Goal: Check status: Check status

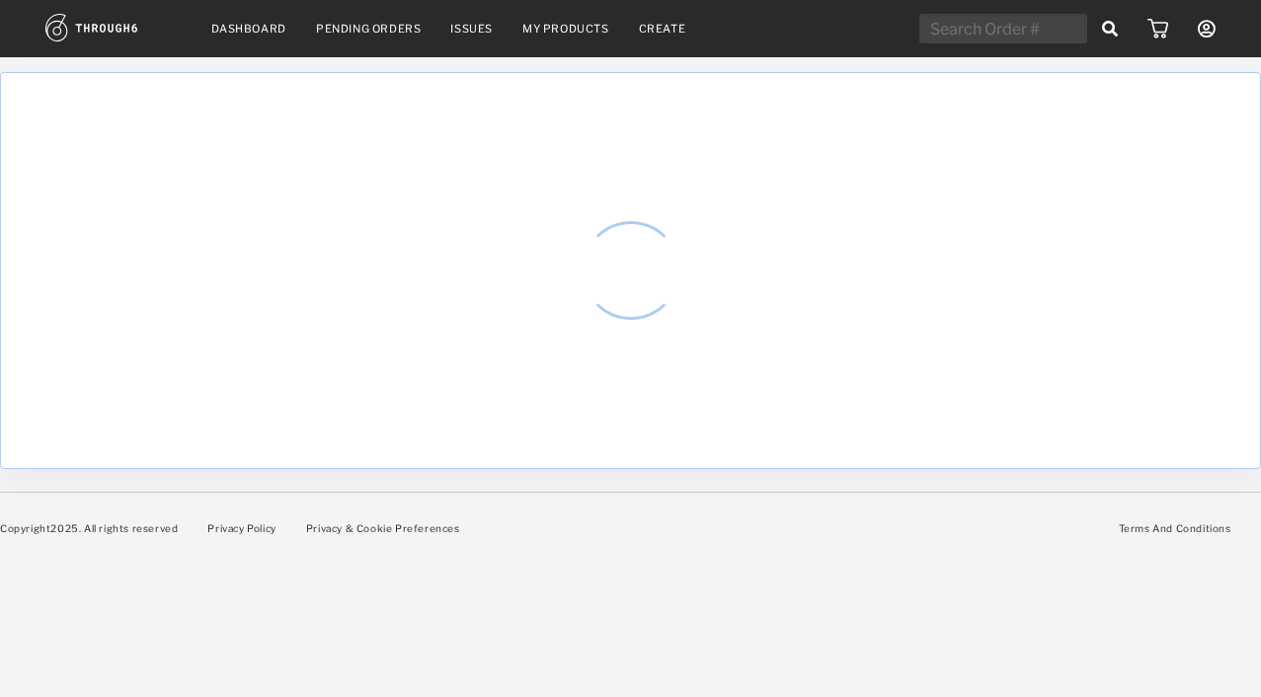
select select "8"
select select "2025"
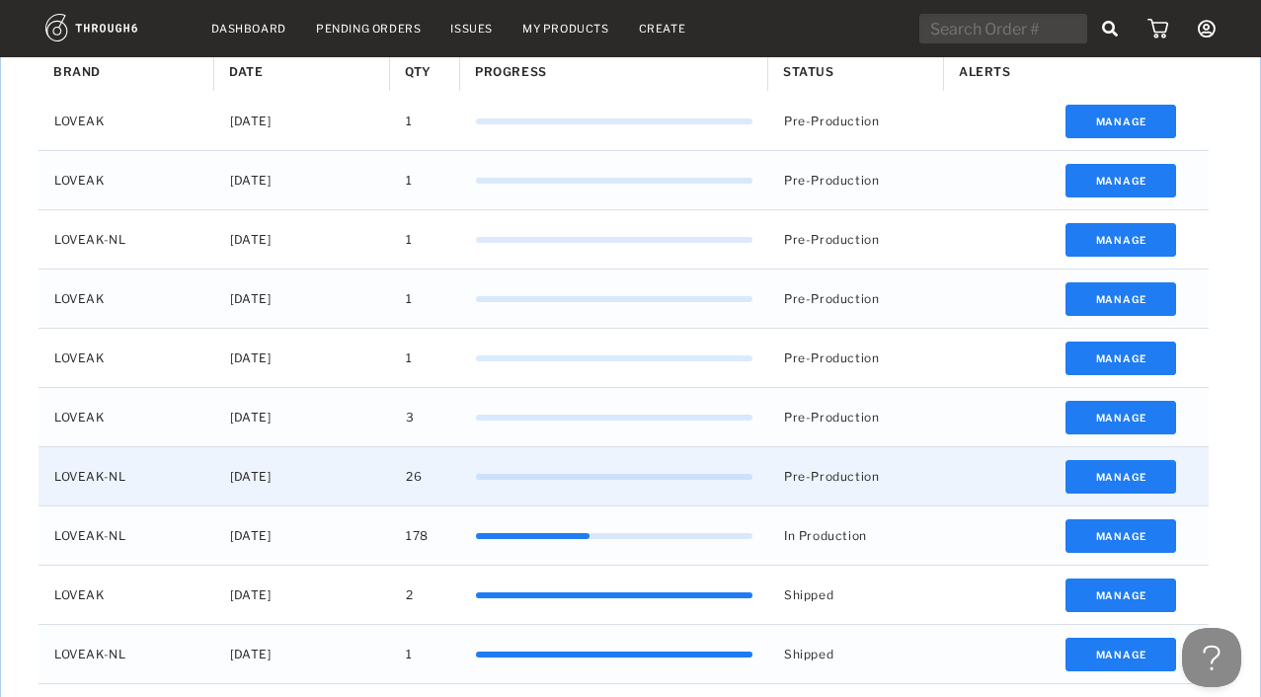
scroll to position [692, 0]
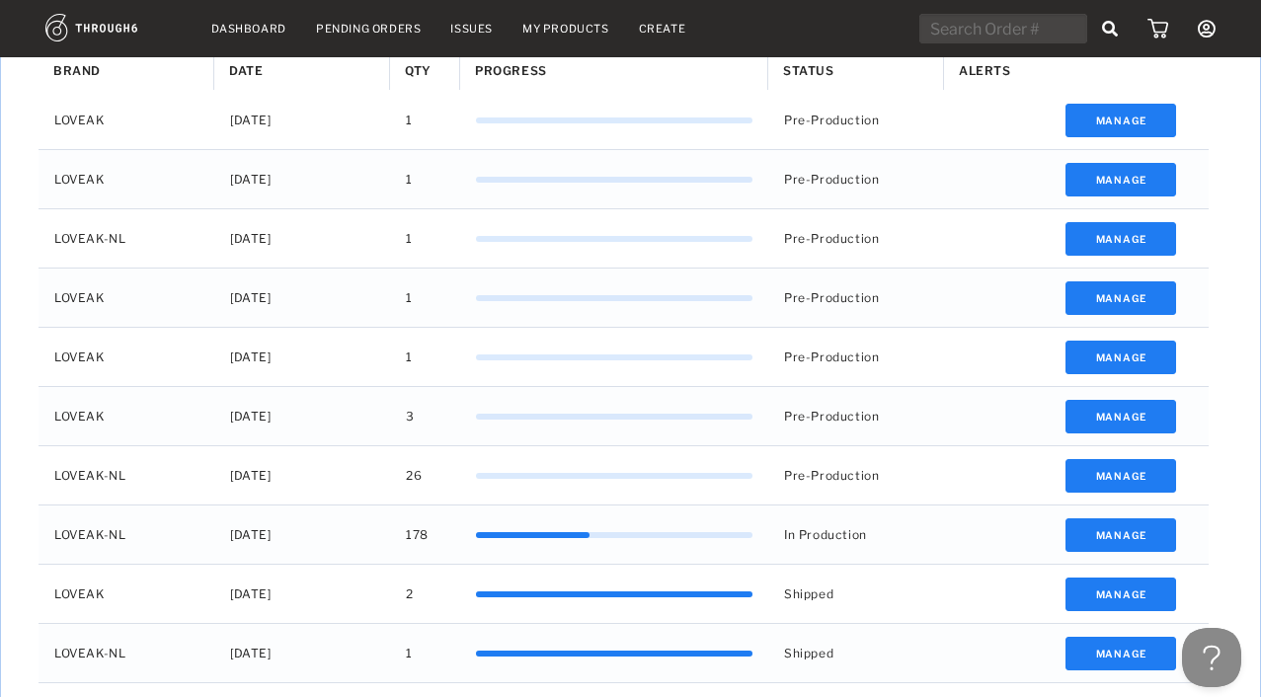
click at [1203, 23] on icon at bounding box center [1206, 29] width 18 height 18
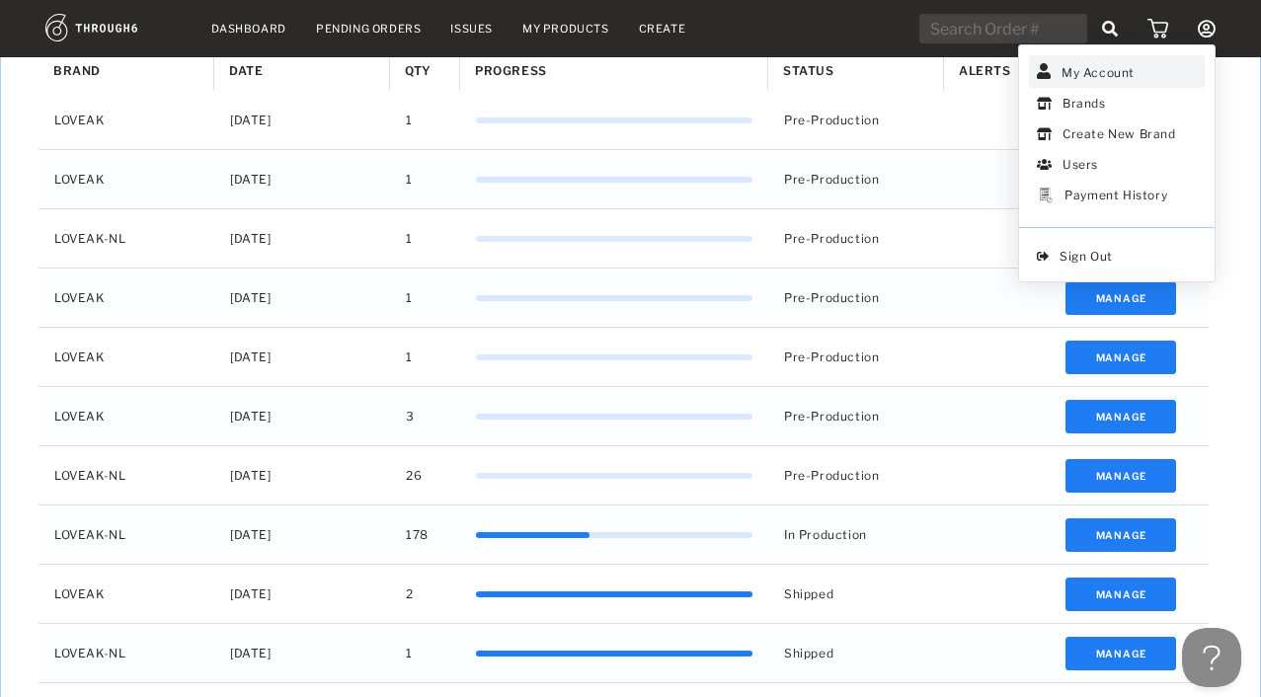
click at [1128, 78] on link "My Account" at bounding box center [1117, 71] width 176 height 33
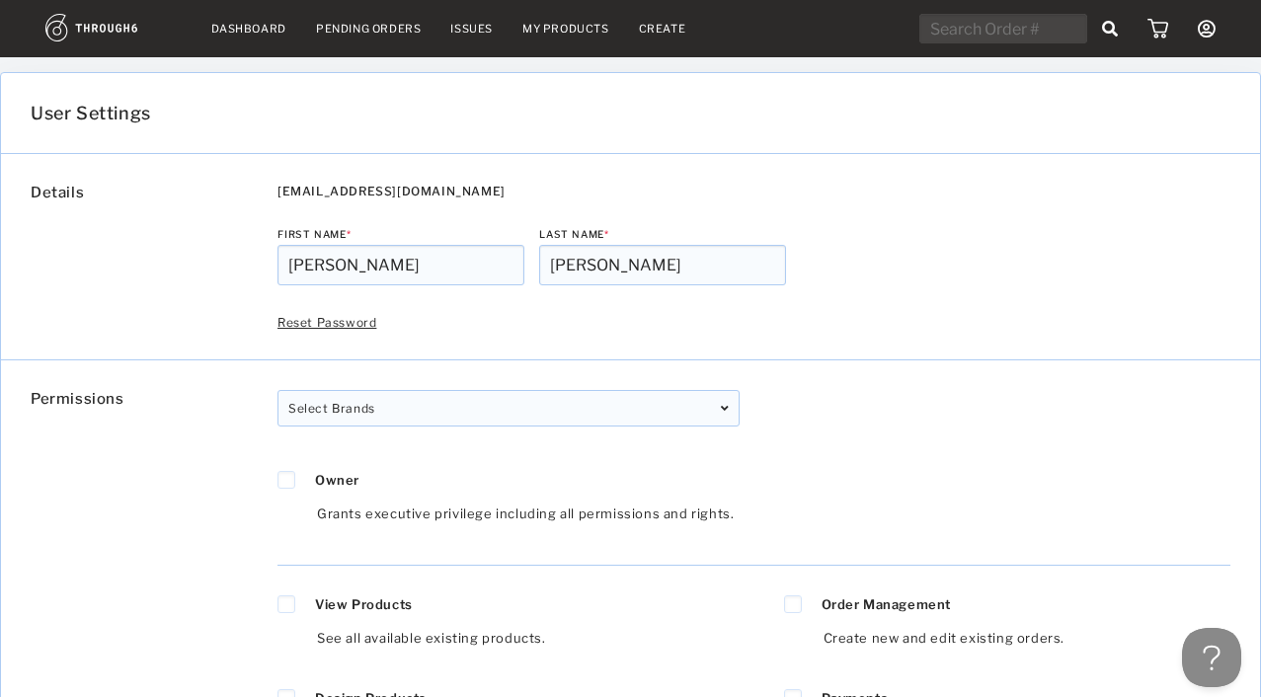
click at [253, 35] on nav "Dashboard Pending Orders Issues My Products Create My Account Brands Create New…" at bounding box center [630, 29] width 1170 height 31
click at [253, 33] on link "Dashboard" at bounding box center [248, 29] width 75 height 14
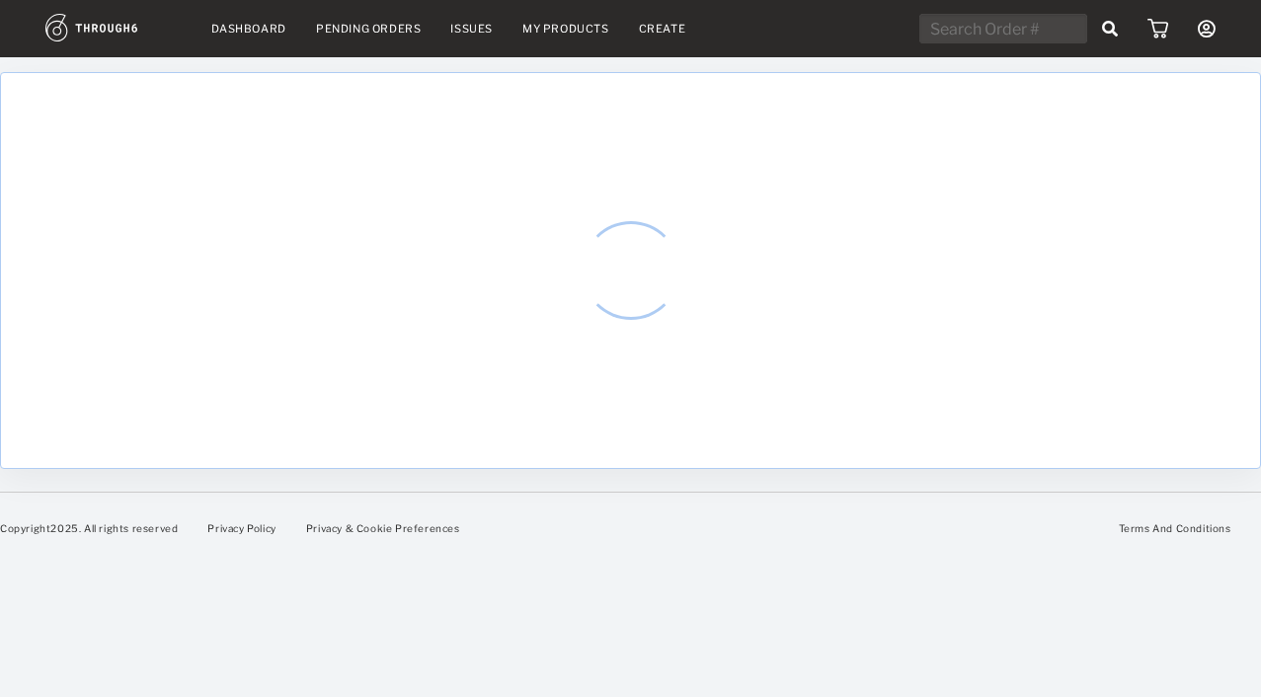
select select "8"
select select "2025"
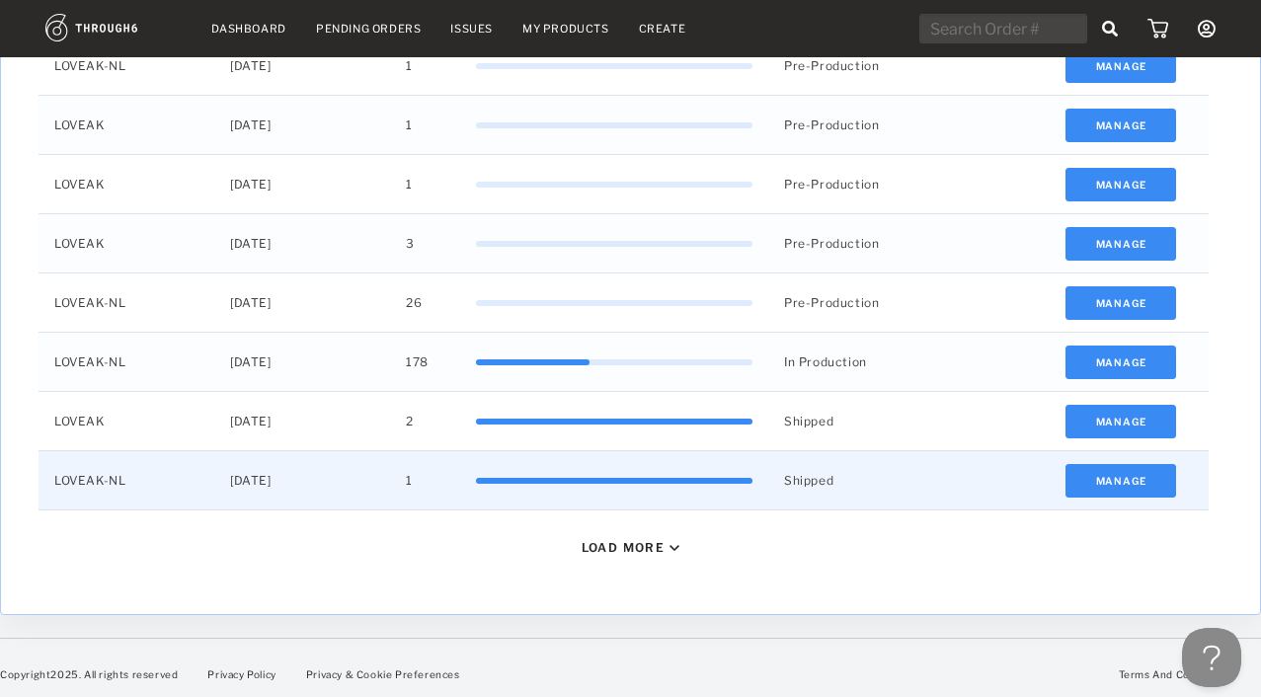
scroll to position [865, 0]
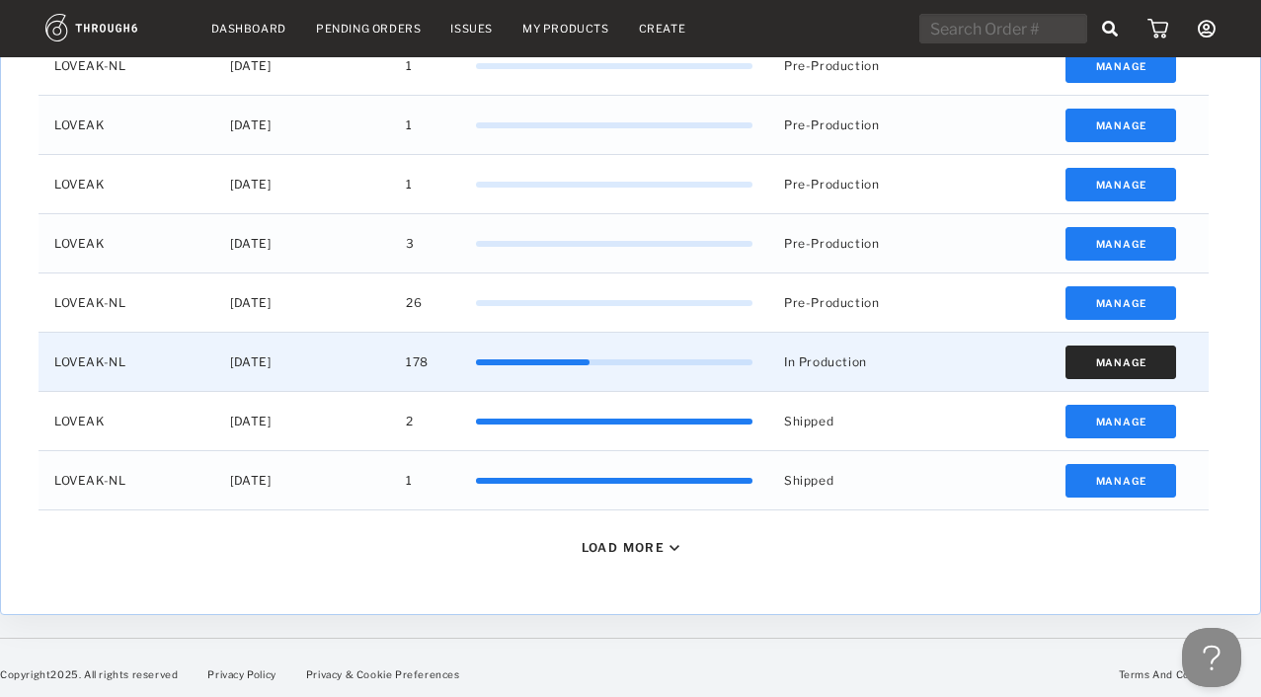
click at [1095, 349] on button "Manage" at bounding box center [1121, 362] width 112 height 34
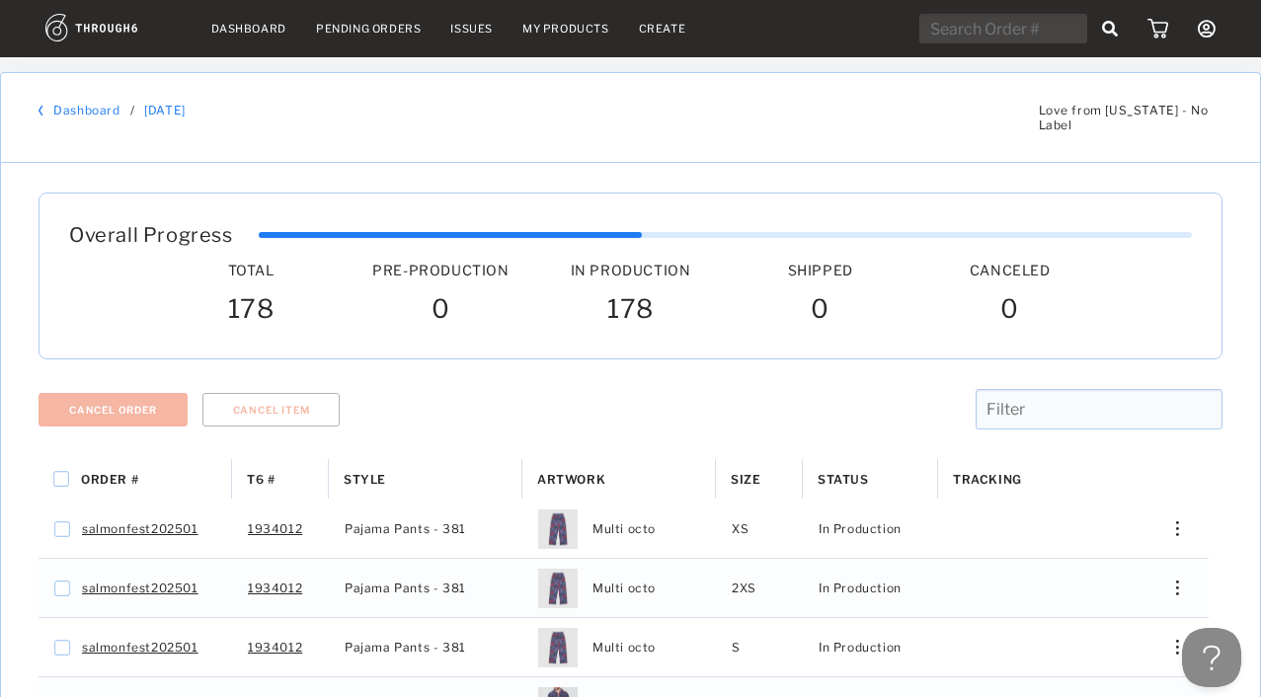
scroll to position [137, 0]
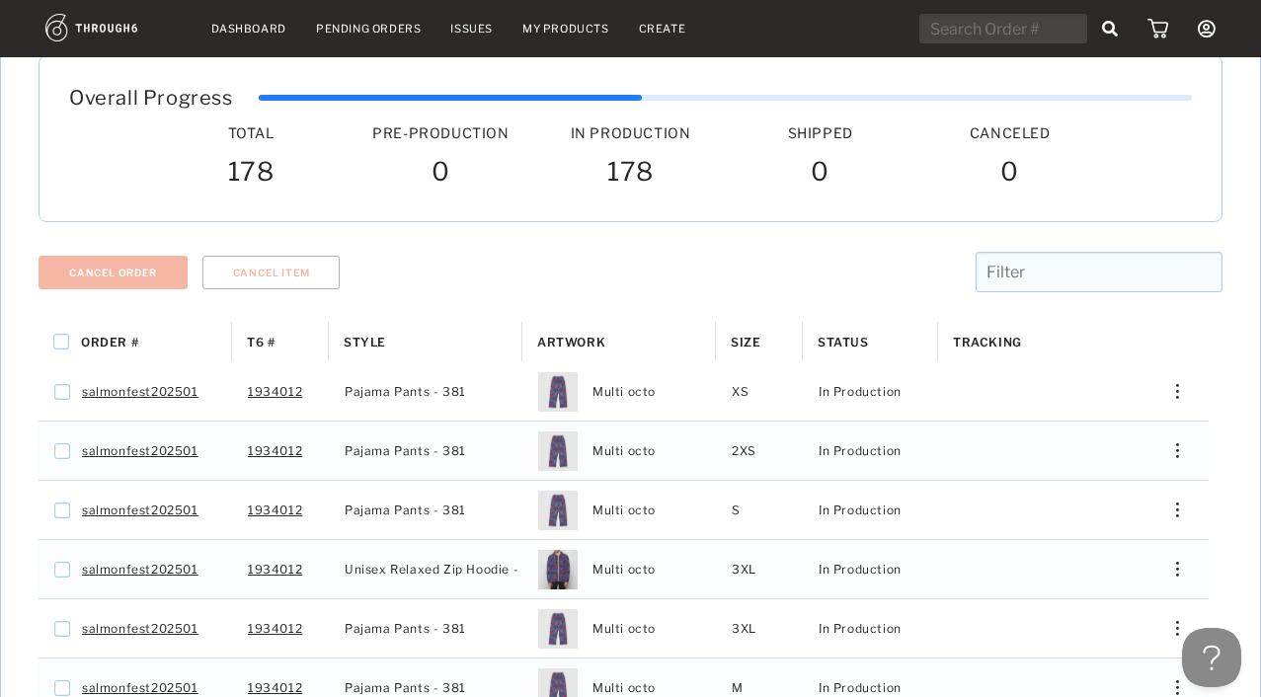
click at [845, 335] on span "Status" at bounding box center [842, 342] width 51 height 15
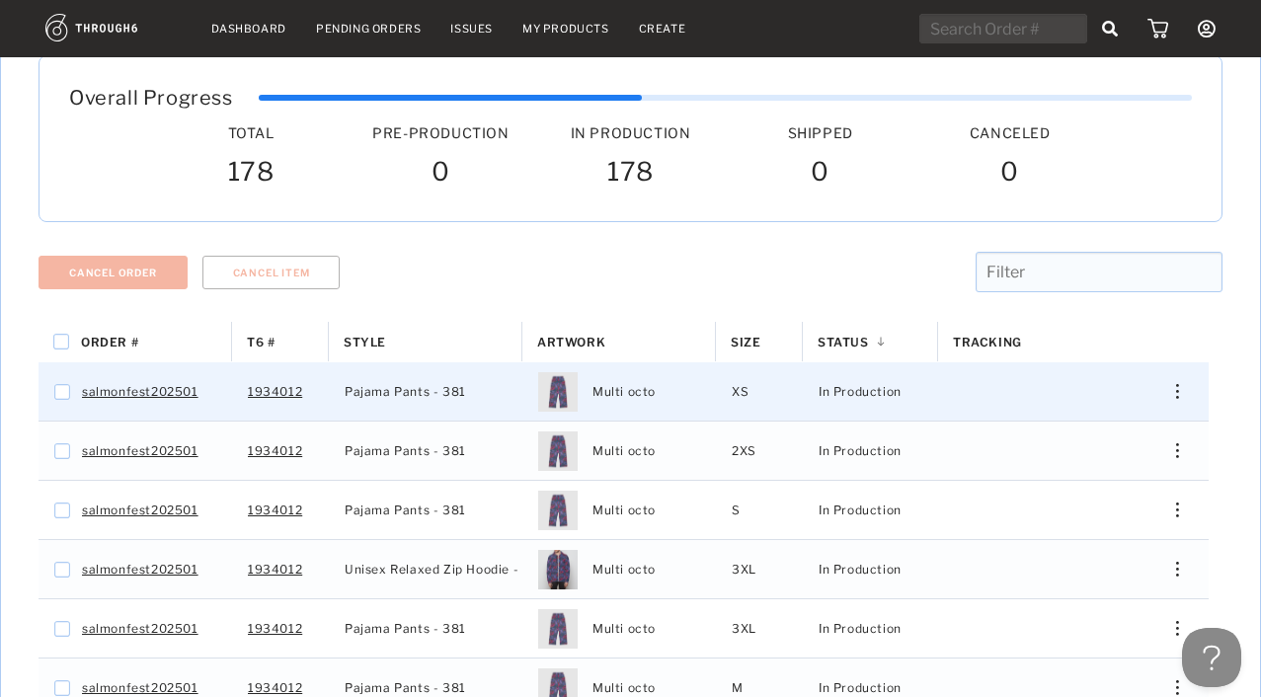
click at [1179, 362] on div "Edit Shipping Edit Size Reorder View History View Product" at bounding box center [1169, 391] width 77 height 58
click at [1185, 384] on div "Press SPACE to select this row." at bounding box center [1169, 391] width 47 height 15
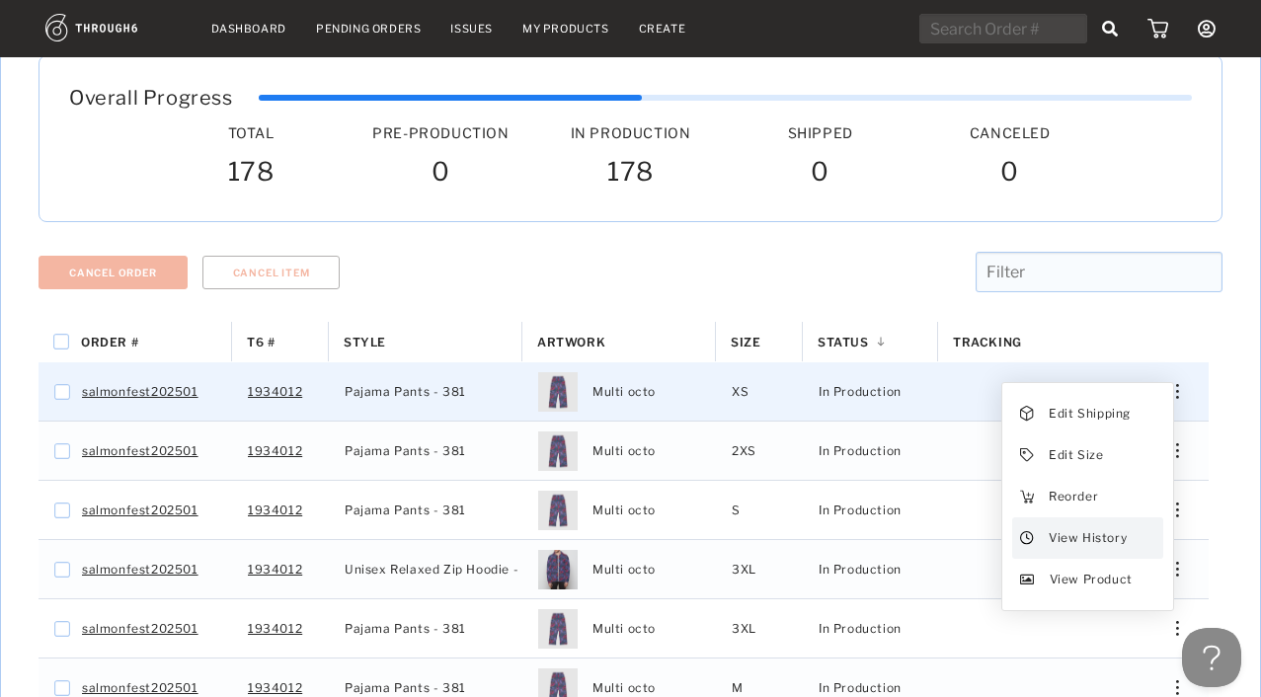
click at [1076, 532] on span "View History" at bounding box center [1087, 538] width 78 height 26
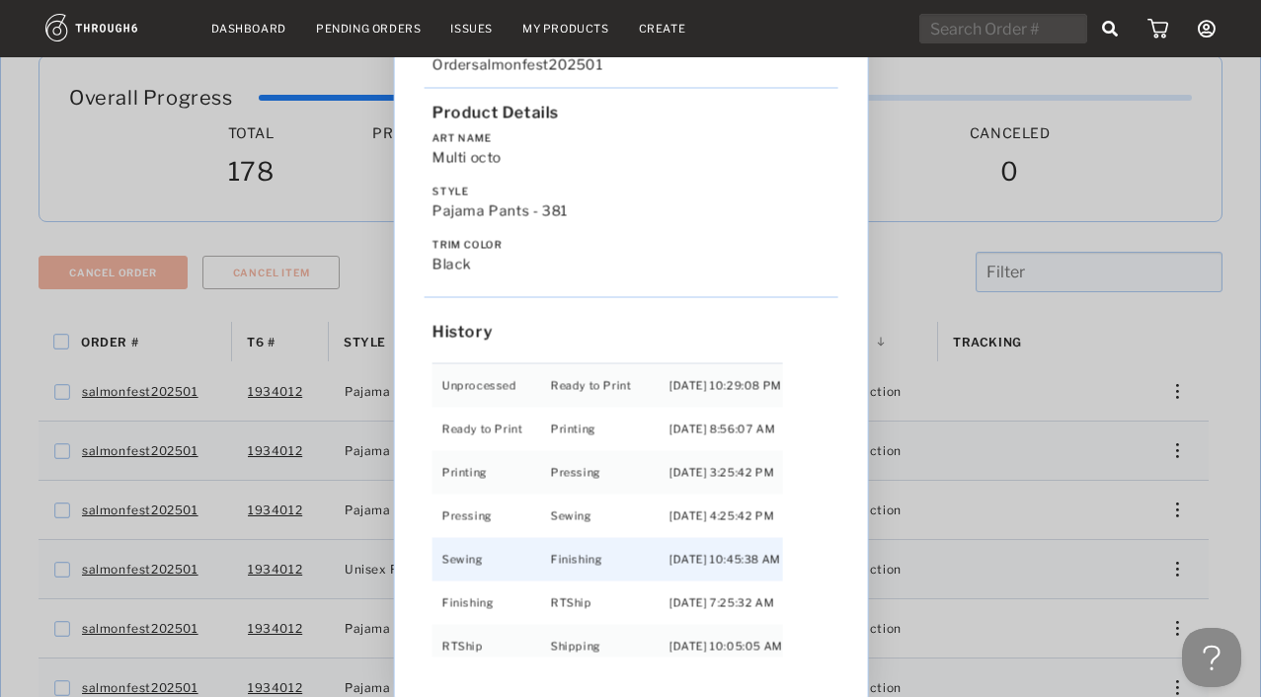
scroll to position [41, 0]
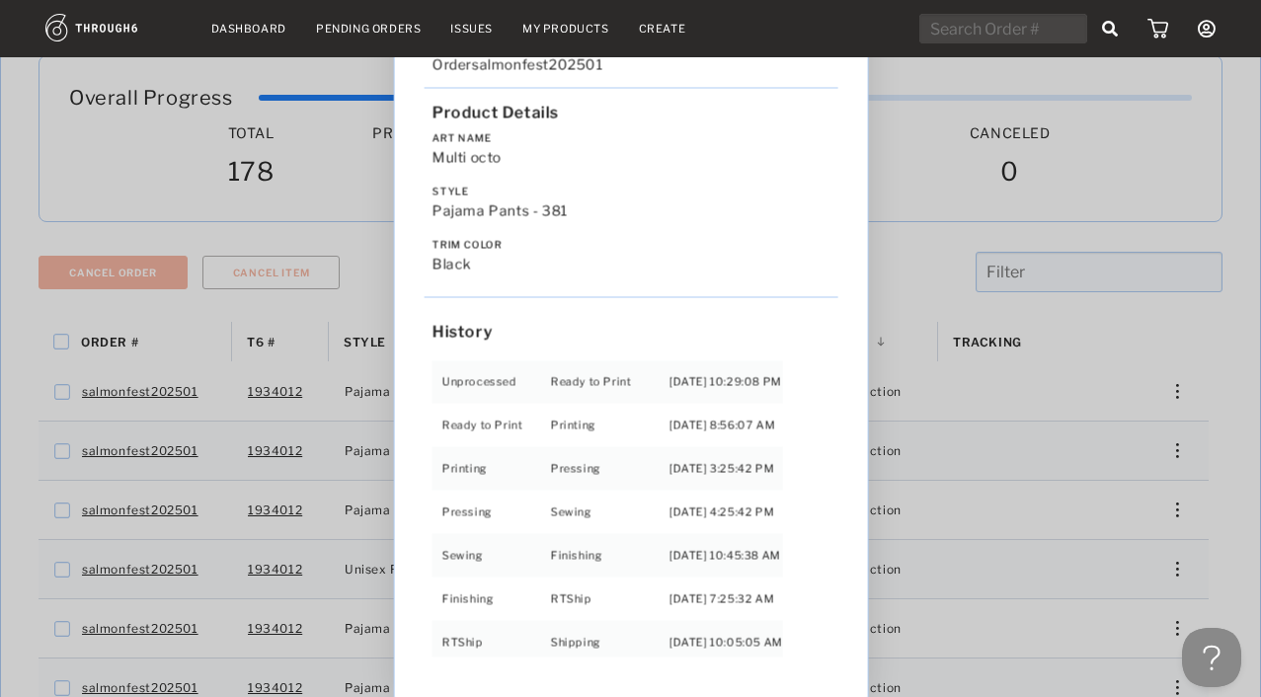
click at [1066, 466] on div "Love from Alaska - No Label 06/19/25 Order salmonfest202501 Product Details Art…" at bounding box center [630, 348] width 1261 height 697
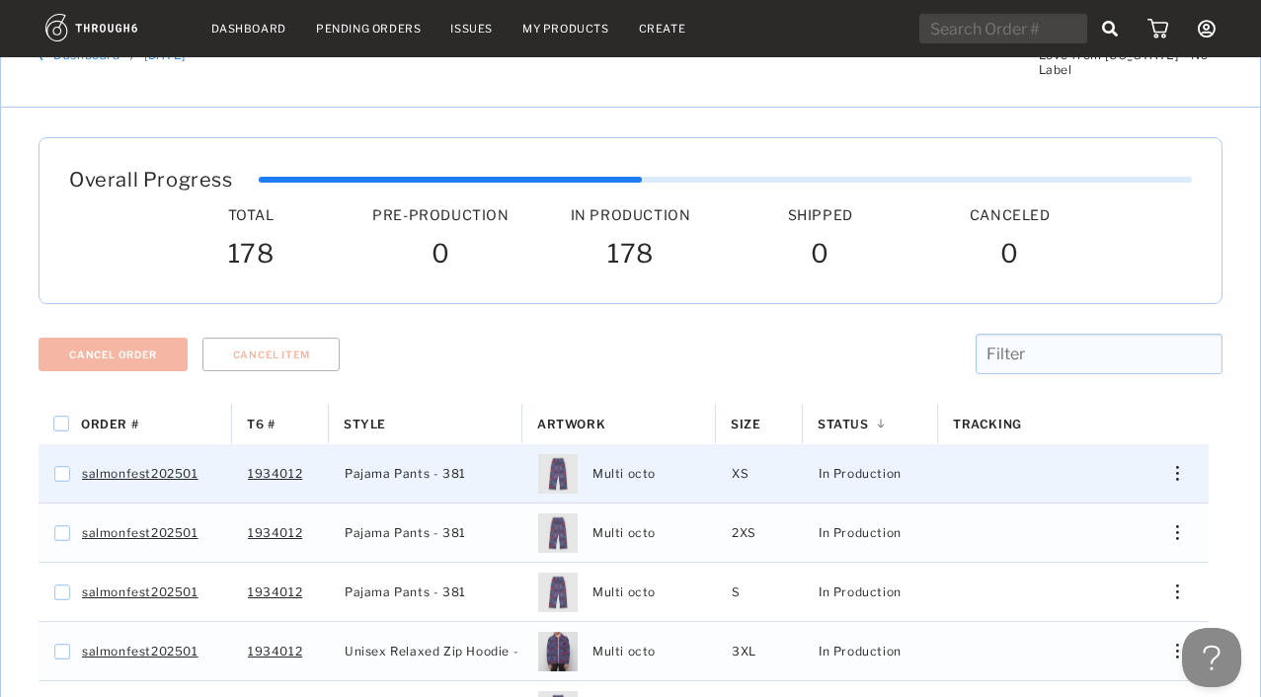
scroll to position [0, 0]
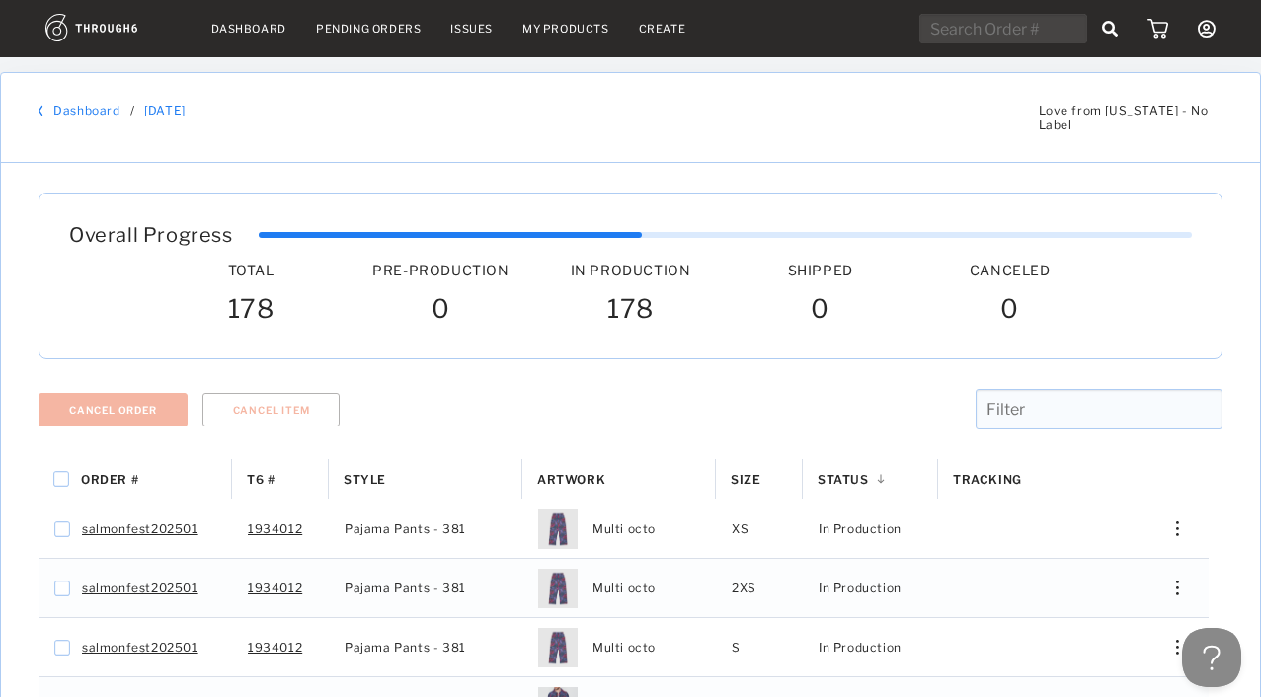
click at [464, 33] on div "Issues" at bounding box center [471, 29] width 42 height 14
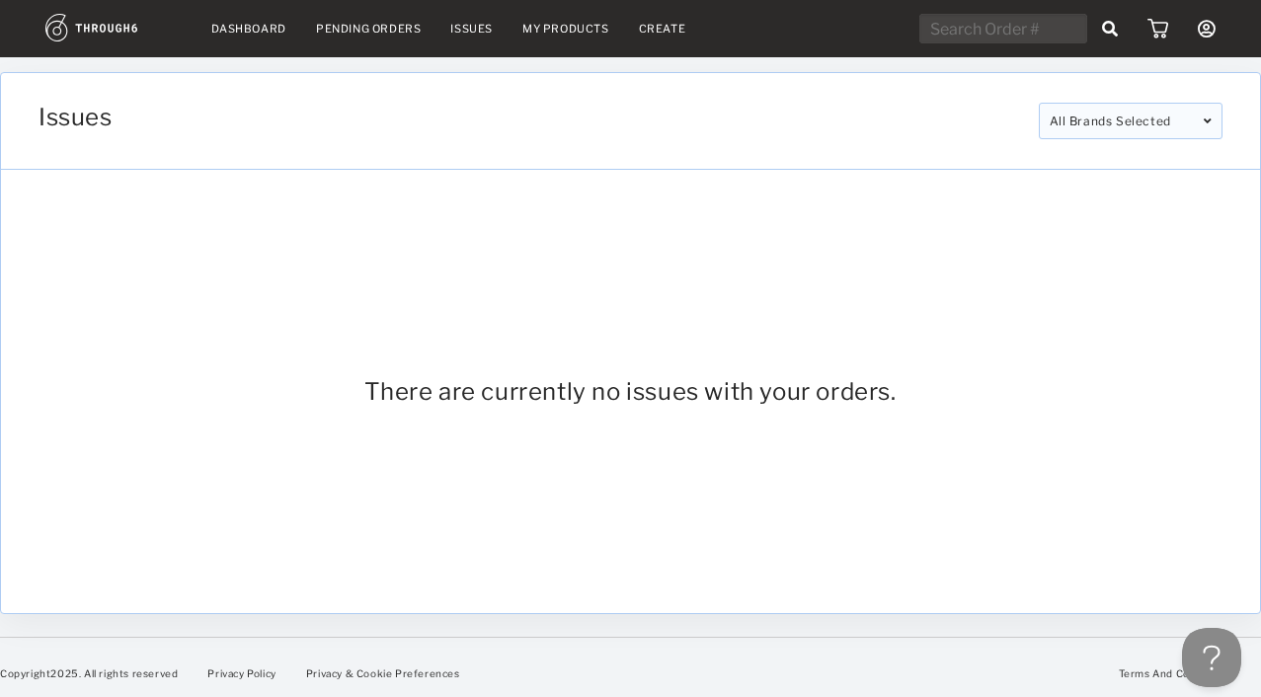
click at [228, 35] on link "Dashboard" at bounding box center [248, 29] width 75 height 14
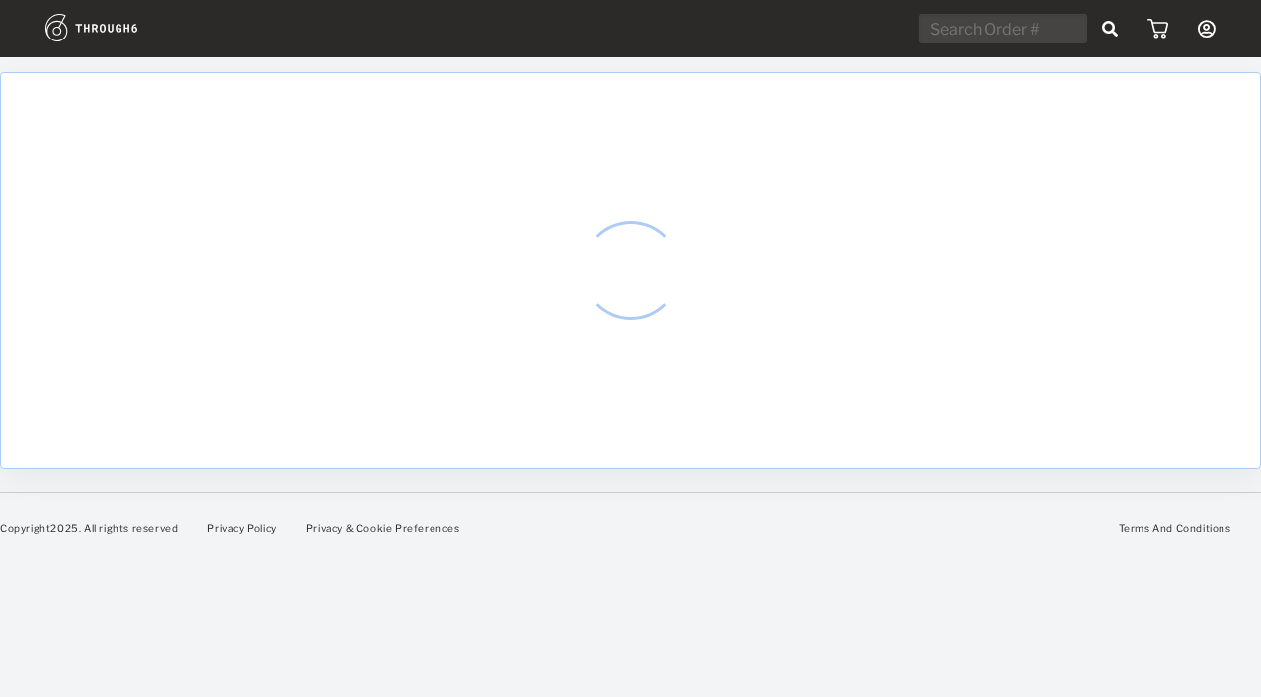
click at [235, 27] on nav at bounding box center [630, 29] width 1170 height 31
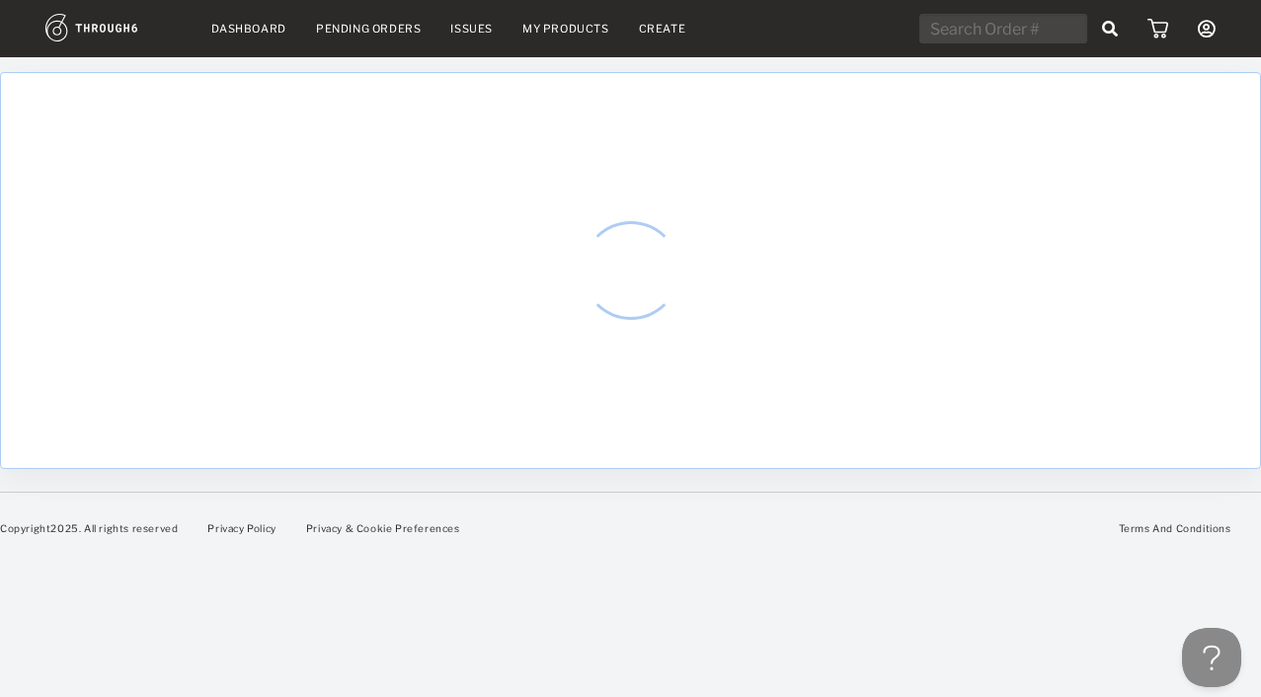
select select "8"
select select "2025"
